Goal: Task Accomplishment & Management: Complete application form

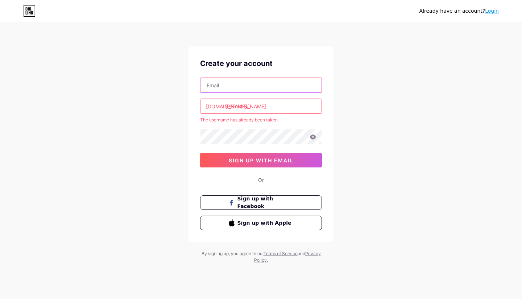
click at [264, 87] on input "text" at bounding box center [261, 85] width 121 height 15
type input "[EMAIL_ADDRESS][DOMAIN_NAME]"
click at [281, 107] on input "[PERSON_NAME]" at bounding box center [261, 106] width 121 height 15
type input "y"
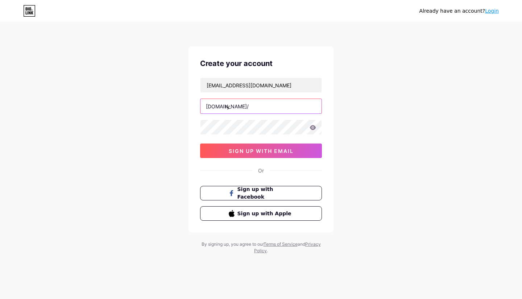
type input "r"
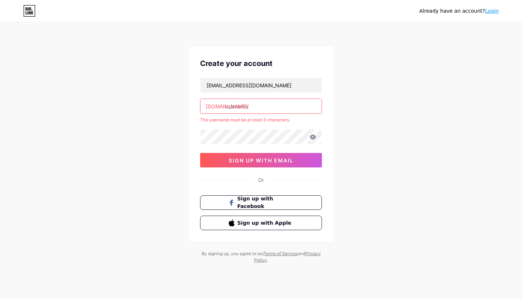
type input "r"
type input "i"
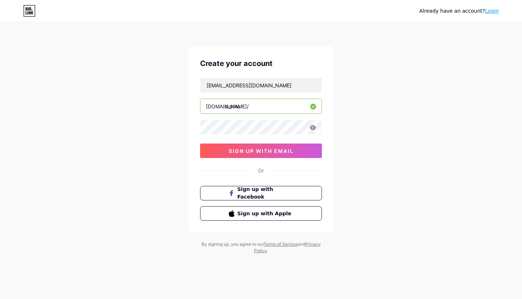
type input "donho"
click at [268, 153] on button "sign up with email" at bounding box center [261, 151] width 122 height 15
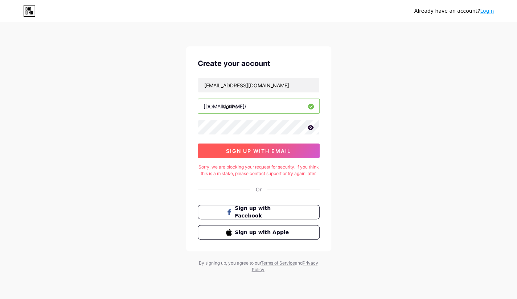
click at [300, 151] on button "sign up with email" at bounding box center [259, 151] width 122 height 15
click at [309, 125] on icon at bounding box center [310, 127] width 6 height 5
click at [309, 125] on icon at bounding box center [309, 127] width 7 height 7
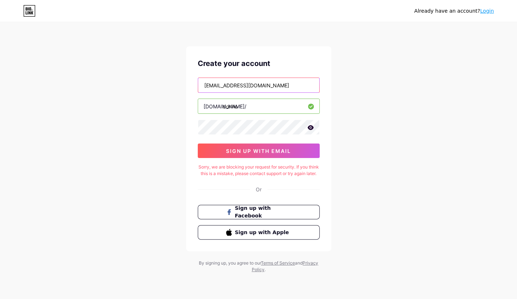
click at [277, 79] on input "[EMAIL_ADDRESS][DOMAIN_NAME]" at bounding box center [258, 85] width 121 height 15
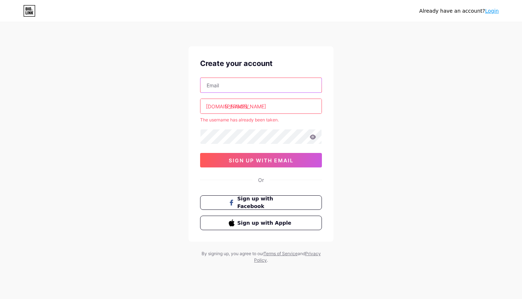
click at [260, 87] on input "text" at bounding box center [261, 85] width 121 height 15
type input "[EMAIL_ADDRESS][DOMAIN_NAME]"
click at [250, 110] on input "[PERSON_NAME]" at bounding box center [261, 106] width 121 height 15
type input "y"
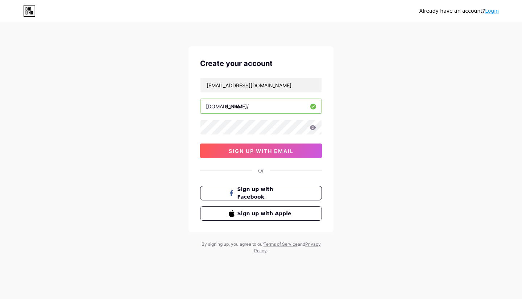
type input "donho"
click at [289, 149] on span "sign up with email" at bounding box center [261, 151] width 65 height 6
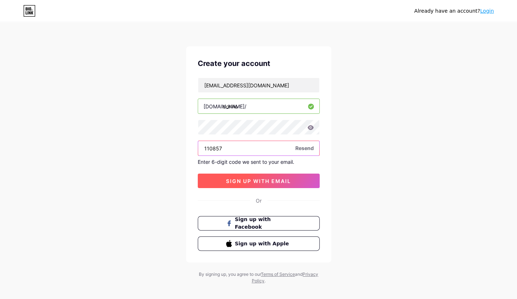
type input "110857"
click at [256, 176] on button "sign up with email" at bounding box center [259, 181] width 122 height 15
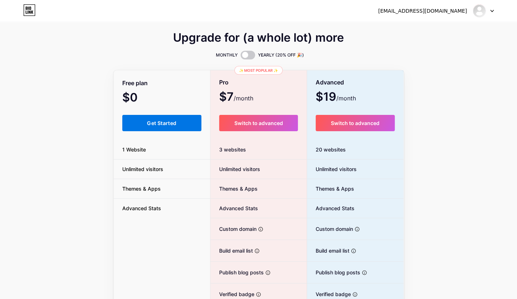
click at [180, 124] on button "Get Started" at bounding box center [161, 123] width 79 height 16
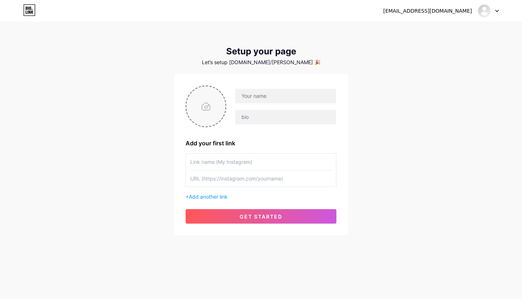
click at [210, 111] on input "file" at bounding box center [205, 106] width 39 height 40
type input "C:\fakepath\pink2-1_00.png"
click at [296, 96] on input "text" at bounding box center [285, 96] width 101 height 15
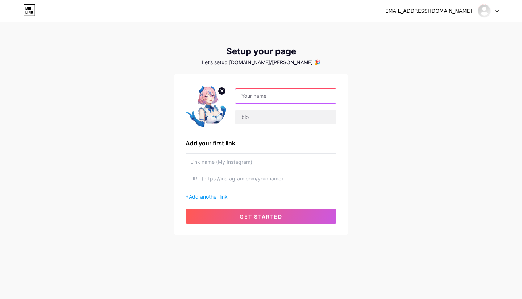
type input "x"
type input "[PERSON_NAME][PERSON_NAME]"
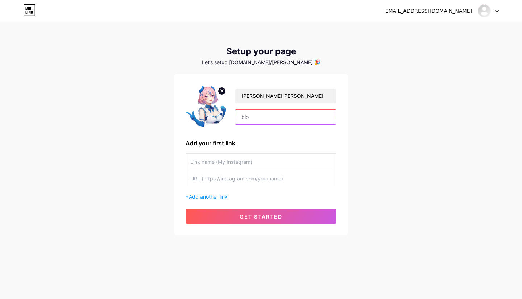
click at [286, 118] on input "text" at bounding box center [285, 117] width 101 height 15
type input "donho"
click at [259, 165] on input "text" at bounding box center [260, 162] width 141 height 16
type input "M"
type input "Youtube"
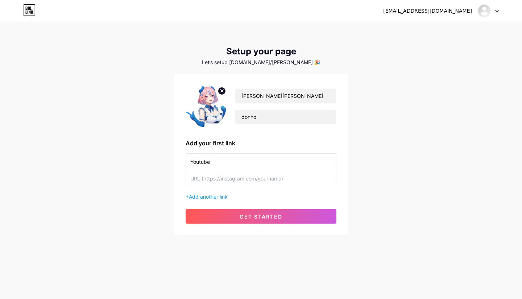
click at [249, 179] on input "text" at bounding box center [260, 178] width 141 height 16
paste input "[URL][DOMAIN_NAME]"
type input "[URL][DOMAIN_NAME]"
click at [221, 195] on span "Add another link" at bounding box center [208, 197] width 39 height 6
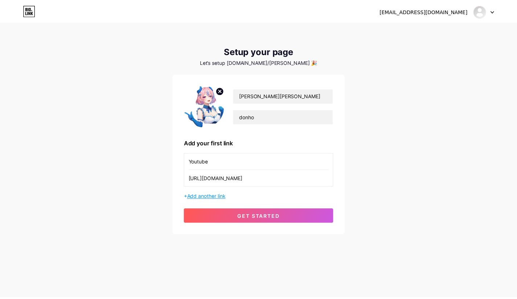
scroll to position [0, 0]
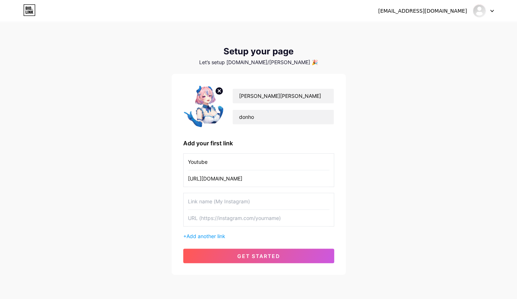
click at [222, 201] on input "text" at bounding box center [258, 201] width 141 height 16
paste input "Twitter"
type input "Twitter"
click at [219, 219] on input "text" at bounding box center [258, 218] width 141 height 16
paste input "[PERSON_NAME].yuki"
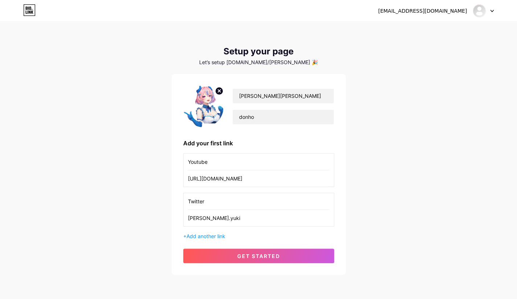
type input "[PERSON_NAME].yuki"
drag, startPoint x: 252, startPoint y: 179, endPoint x: 381, endPoint y: 185, distance: 129.9
click at [381, 185] on div "[PERSON_NAME][EMAIL_ADDRESS][DOMAIN_NAME] Dashboard Logout Setup your page Let’…" at bounding box center [258, 149] width 517 height 298
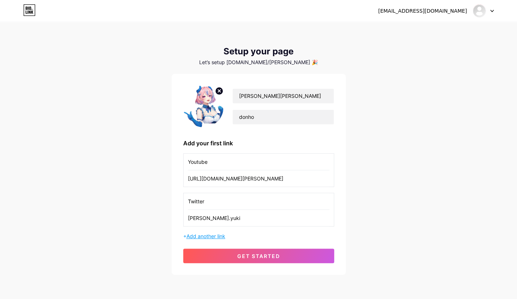
type input "[URL][DOMAIN_NAME][PERSON_NAME]"
click at [219, 237] on span "Add another link" at bounding box center [205, 236] width 39 height 6
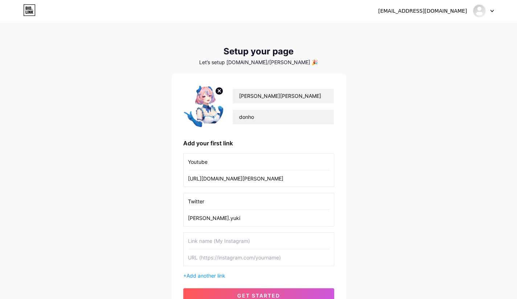
click at [220, 238] on input "text" at bounding box center [258, 241] width 141 height 16
type input "B"
type input "Marshmallow"
click at [221, 256] on input "text" at bounding box center [258, 257] width 141 height 16
paste input "[URL][DOMAIN_NAME] od0yylawx4y06na"
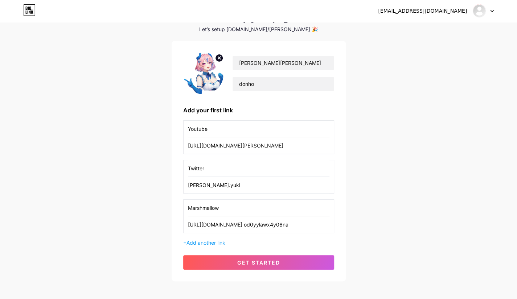
scroll to position [66, 0]
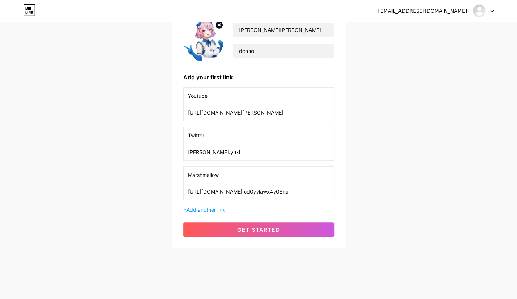
type input "[URL][DOMAIN_NAME] od0yylawx4y06na"
drag, startPoint x: 99, startPoint y: 182, endPoint x: 120, endPoint y: 174, distance: 22.7
click at [99, 182] on div "[PERSON_NAME][EMAIL_ADDRESS][DOMAIN_NAME] Dashboard Logout Setup your page Let’…" at bounding box center [258, 103] width 517 height 338
click at [226, 151] on input "[PERSON_NAME].yuki" at bounding box center [258, 152] width 141 height 16
drag, startPoint x: 244, startPoint y: 150, endPoint x: 175, endPoint y: 151, distance: 68.5
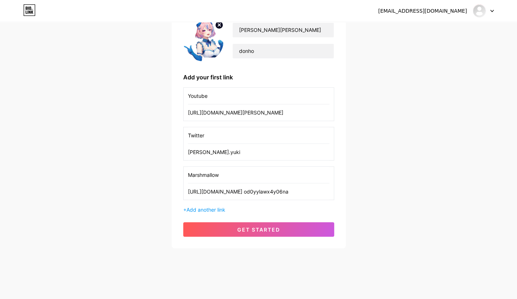
click at [175, 151] on div "[PERSON_NAME][PERSON_NAME] Add your first link Youtube [URL][DOMAIN_NAME][PERSO…" at bounding box center [258, 128] width 174 height 240
paste input "[URL][DOMAIN_NAME]"
type input "[URL][DOMAIN_NAME]"
click at [220, 137] on input "Twitter" at bounding box center [258, 135] width 141 height 16
click at [224, 140] on input "Twitter@" at bounding box center [258, 135] width 141 height 16
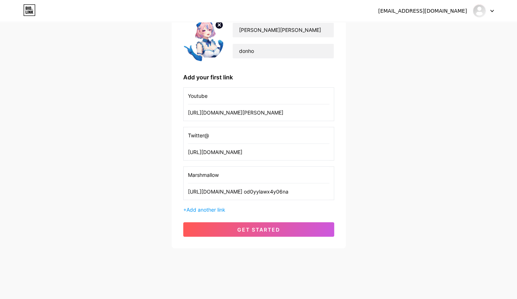
paste input "ryugawa_yuki"
type input "Twitter@ryugawa_yuki"
click at [99, 104] on div "[PERSON_NAME][EMAIL_ADDRESS][DOMAIN_NAME] Dashboard Logout Setup your page Let’…" at bounding box center [258, 103] width 517 height 338
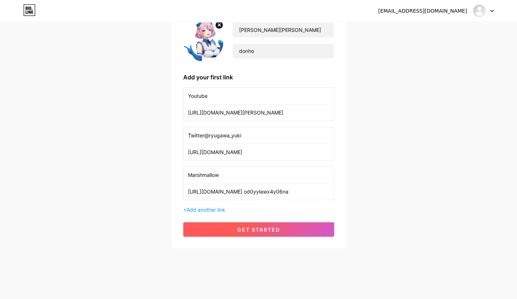
click at [236, 233] on button "get started" at bounding box center [258, 229] width 151 height 15
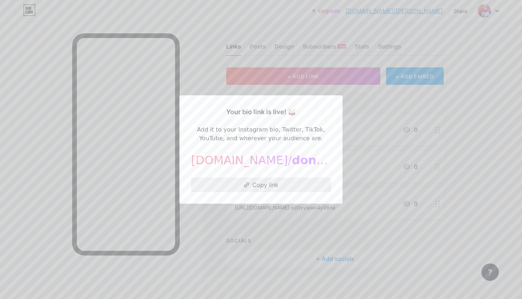
click at [264, 184] on button "Copy link" at bounding box center [261, 185] width 140 height 15
